Goal: Information Seeking & Learning: Learn about a topic

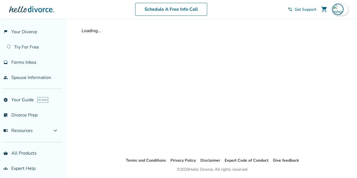
click at [336, 8] on img at bounding box center [337, 9] width 11 height 11
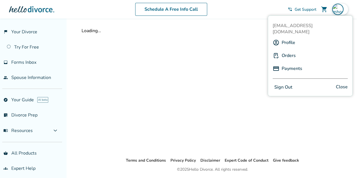
click at [336, 8] on img at bounding box center [337, 9] width 11 height 11
click at [256, 13] on div "Schedule A Free Info Call" at bounding box center [170, 9] width 233 height 13
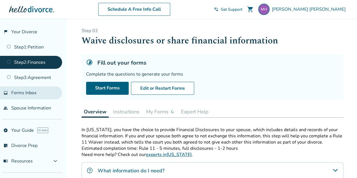
click at [27, 95] on link "inbox Forms Inbox" at bounding box center [31, 92] width 62 height 13
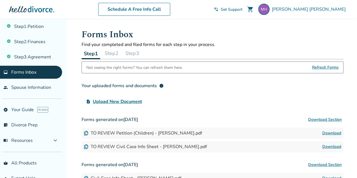
scroll to position [32, 0]
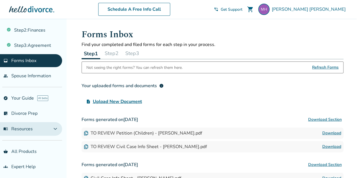
click at [39, 128] on button "menu_book Resources expand_more" at bounding box center [31, 129] width 62 height 14
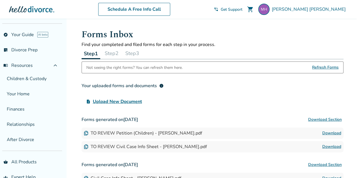
scroll to position [99, 0]
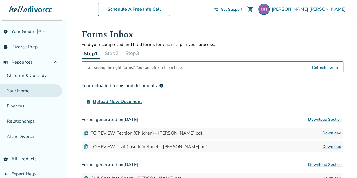
click at [23, 85] on link "Your Home" at bounding box center [31, 90] width 62 height 13
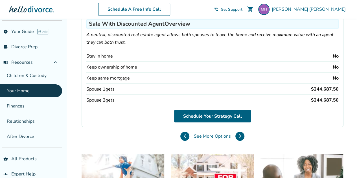
scroll to position [68, 0]
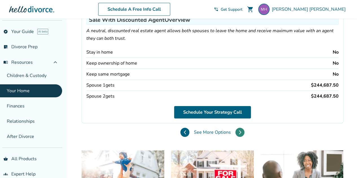
click at [240, 129] on button at bounding box center [239, 132] width 9 height 9
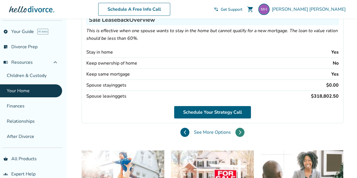
click at [240, 129] on button at bounding box center [239, 132] width 9 height 9
click at [186, 131] on button at bounding box center [184, 132] width 9 height 9
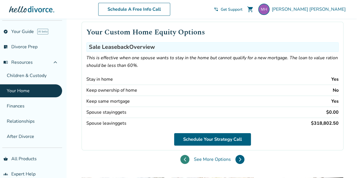
scroll to position [36, 0]
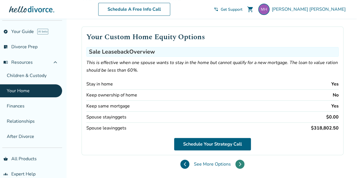
click at [240, 162] on icon at bounding box center [240, 164] width 3 height 5
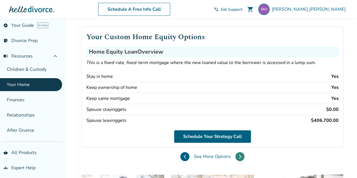
scroll to position [0, 0]
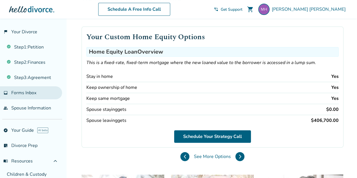
click at [30, 92] on span "Forms Inbox" at bounding box center [23, 93] width 25 height 6
